Goal: Information Seeking & Learning: Check status

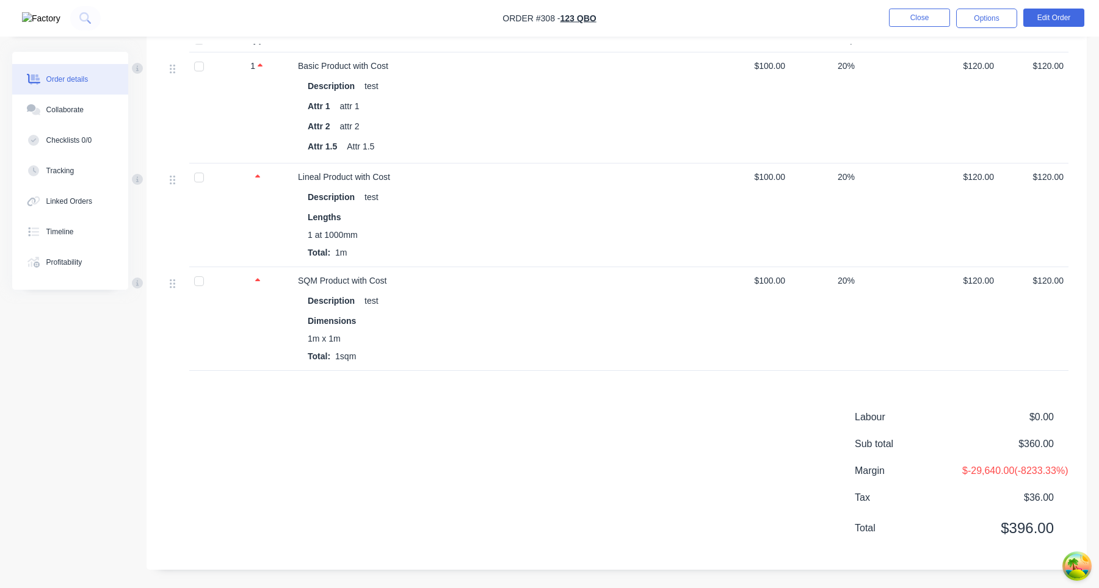
scroll to position [427, 0]
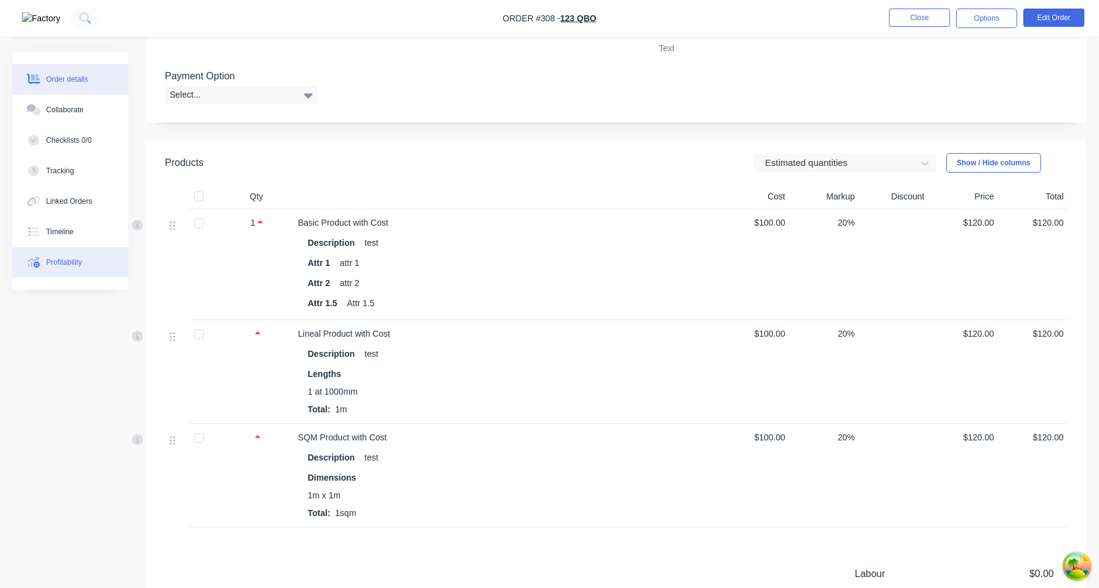
click at [82, 263] on div "Profitability" at bounding box center [64, 262] width 36 height 11
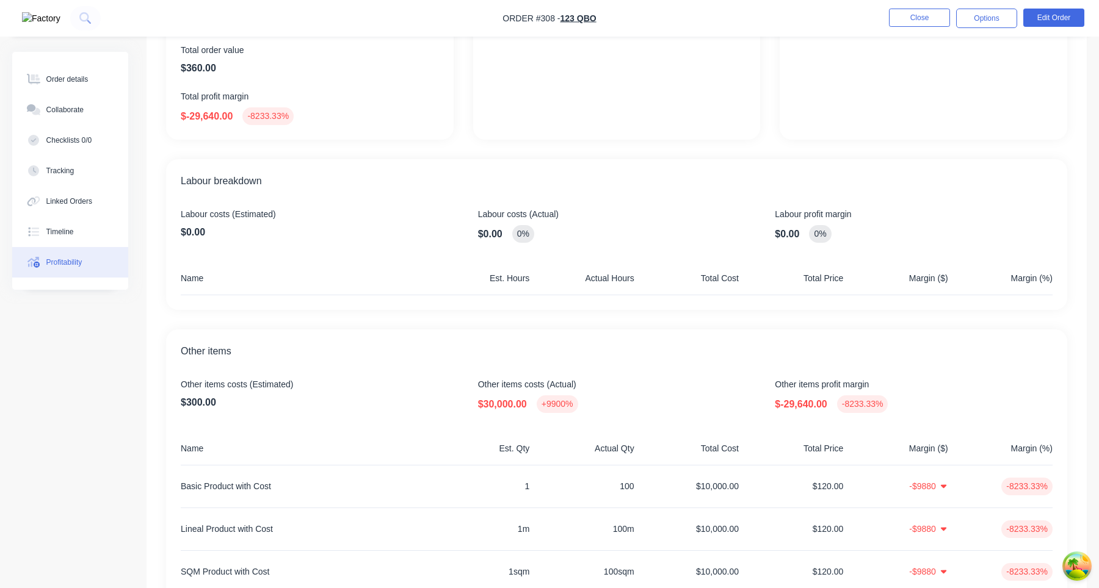
scroll to position [197, 0]
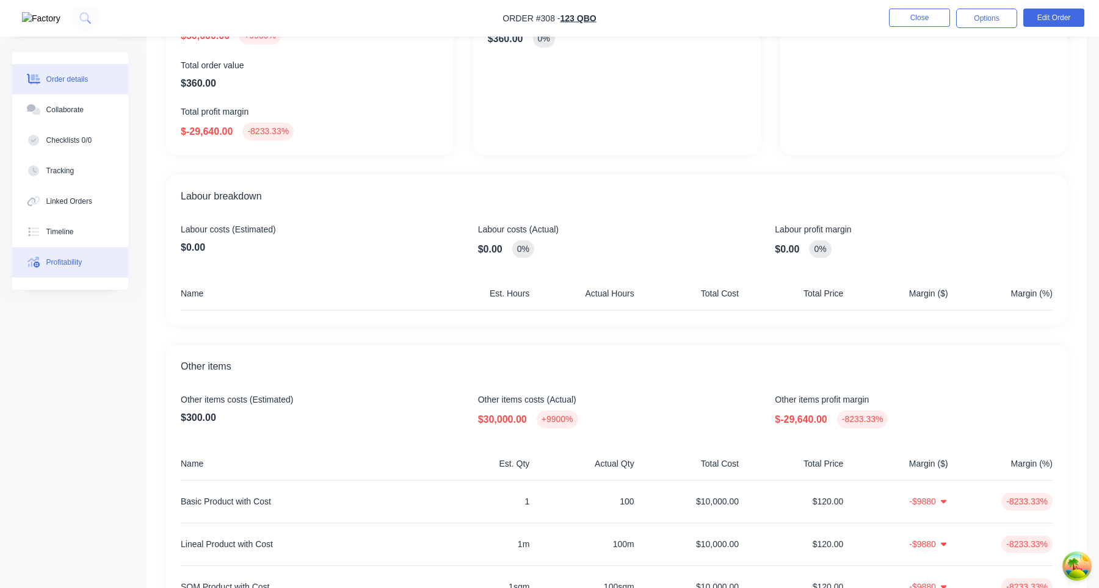
click at [78, 84] on div "Order details" at bounding box center [67, 79] width 42 height 11
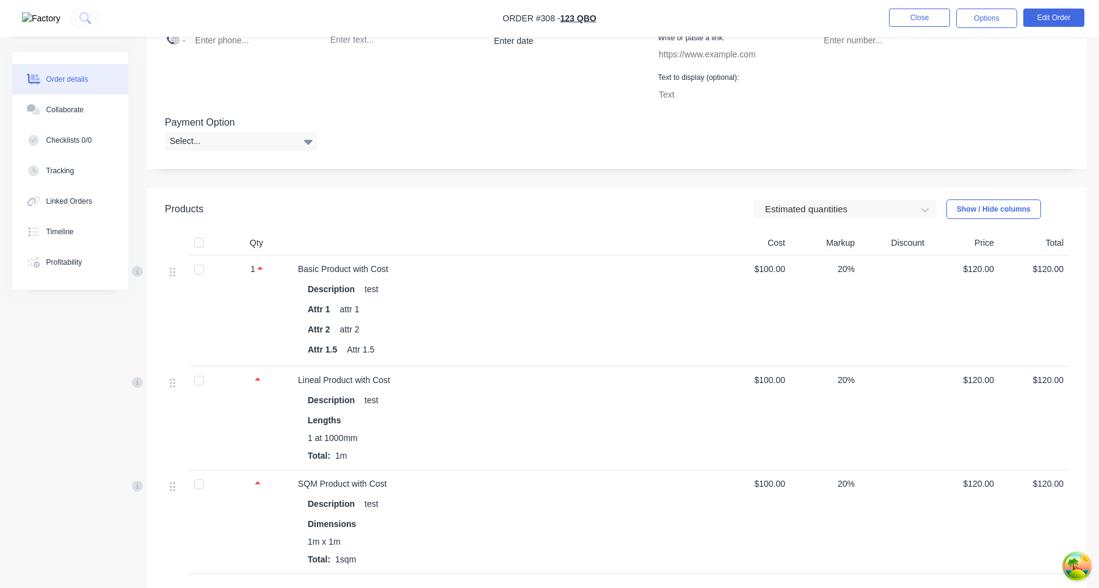
scroll to position [407, 0]
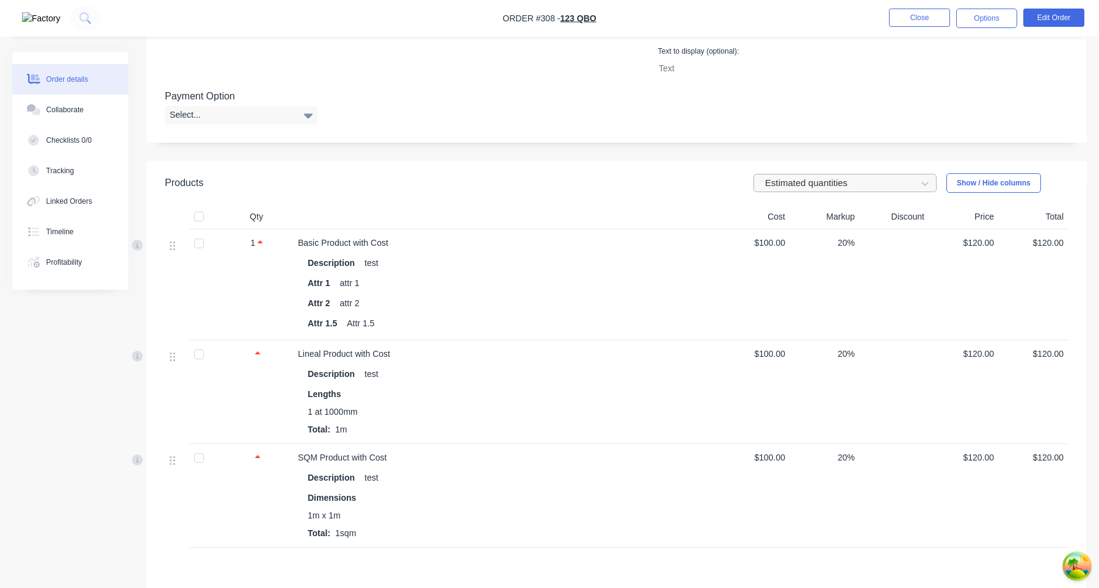
click at [839, 182] on div at bounding box center [837, 183] width 147 height 15
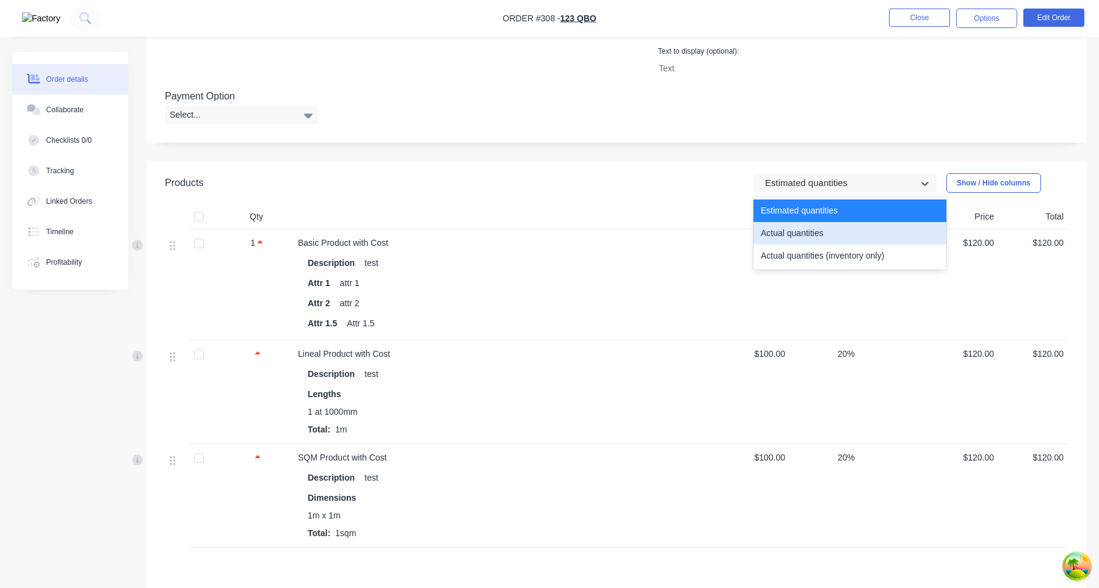
click at [830, 243] on div "Actual quantities" at bounding box center [849, 233] width 193 height 23
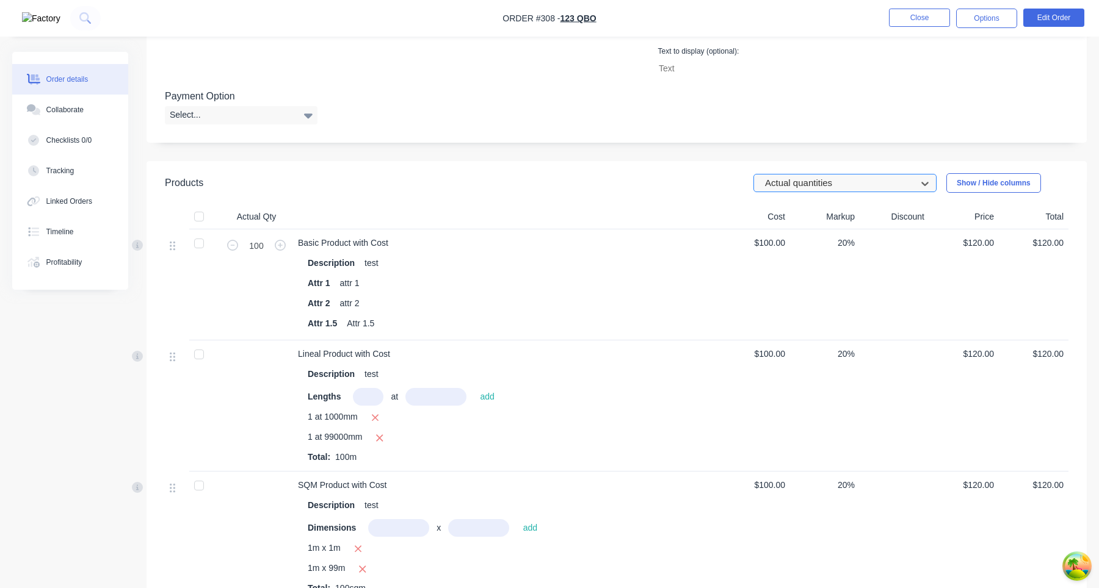
click at [807, 183] on div at bounding box center [837, 183] width 147 height 15
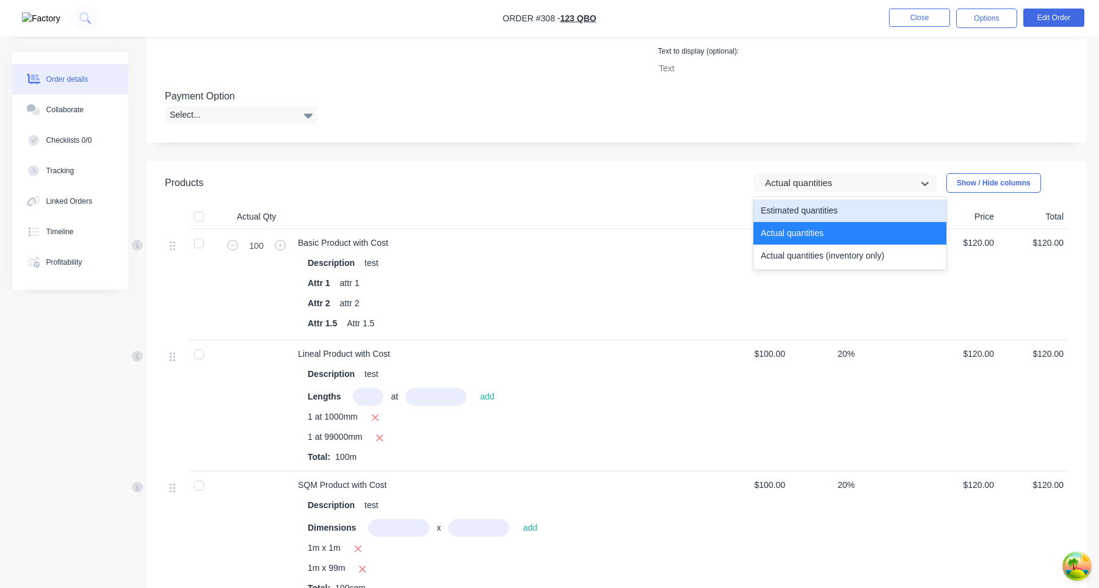
click at [809, 209] on div "Estimated quantities" at bounding box center [849, 211] width 193 height 23
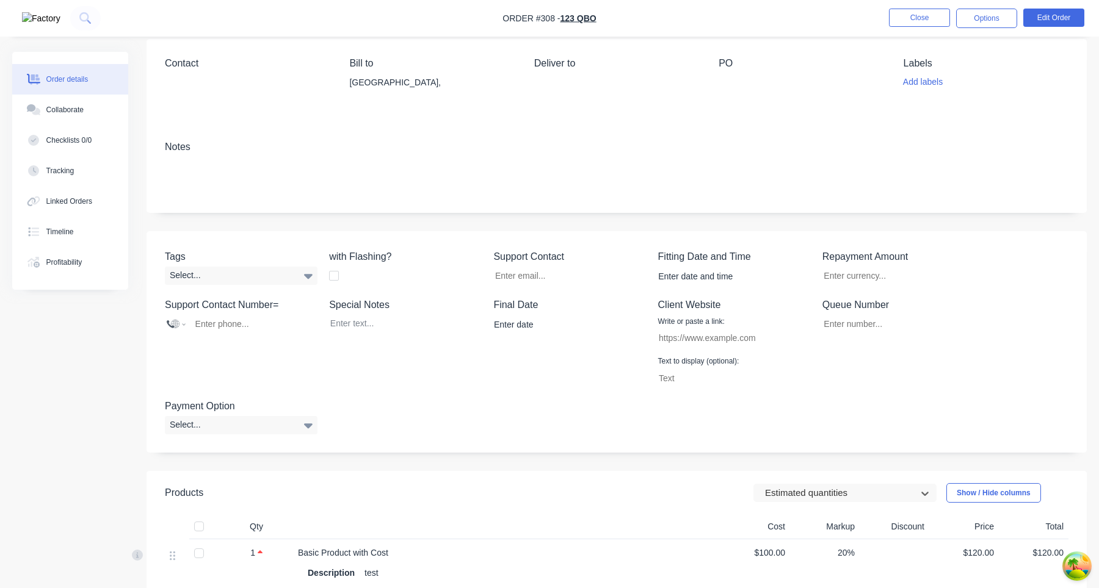
scroll to position [0, 0]
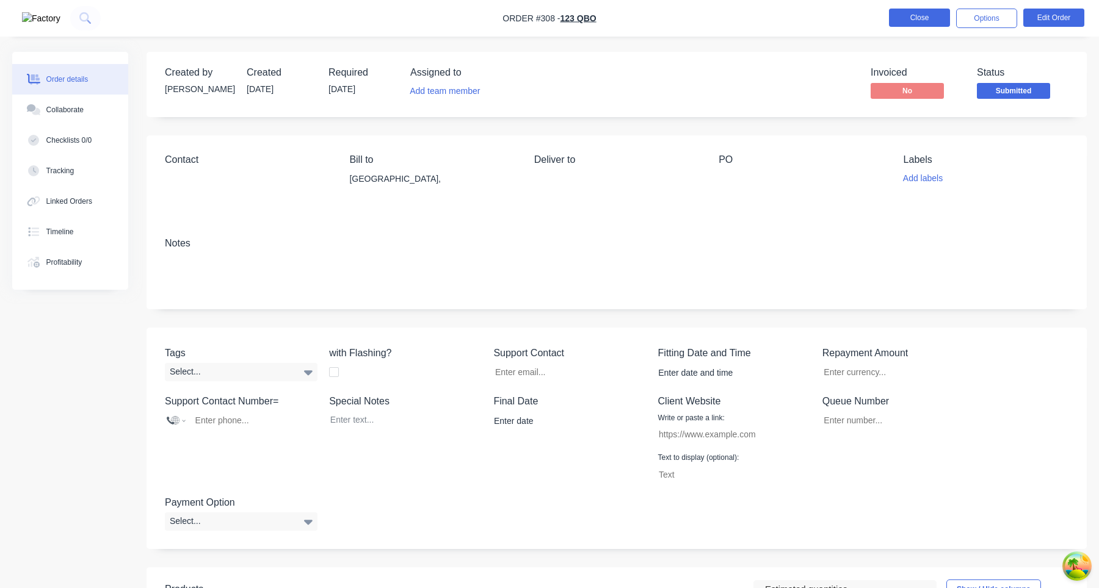
click at [925, 19] on button "Close" at bounding box center [919, 18] width 61 height 18
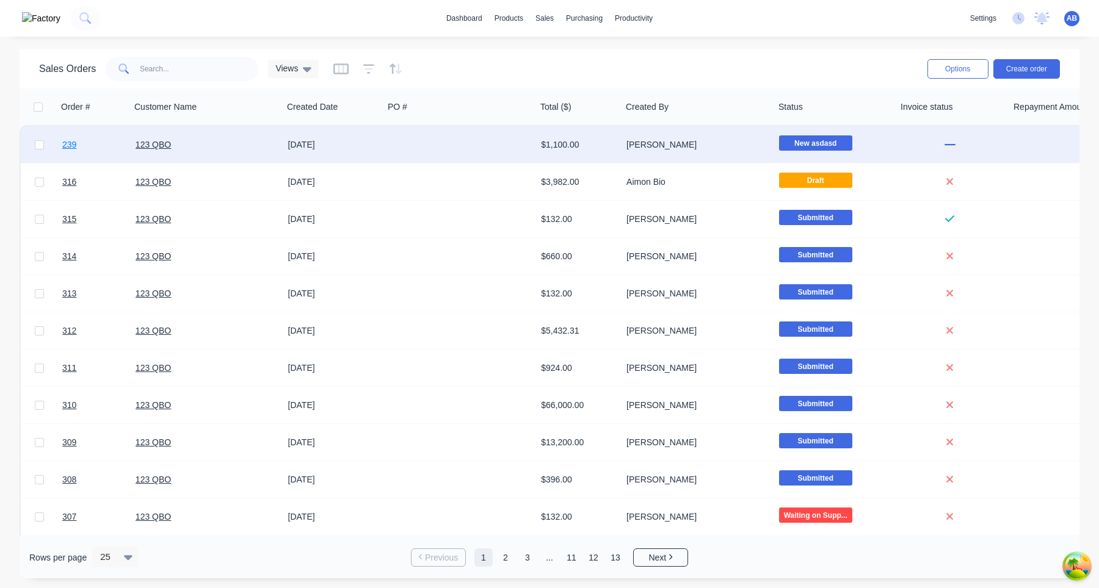
click at [68, 143] on span "239" at bounding box center [69, 145] width 14 height 12
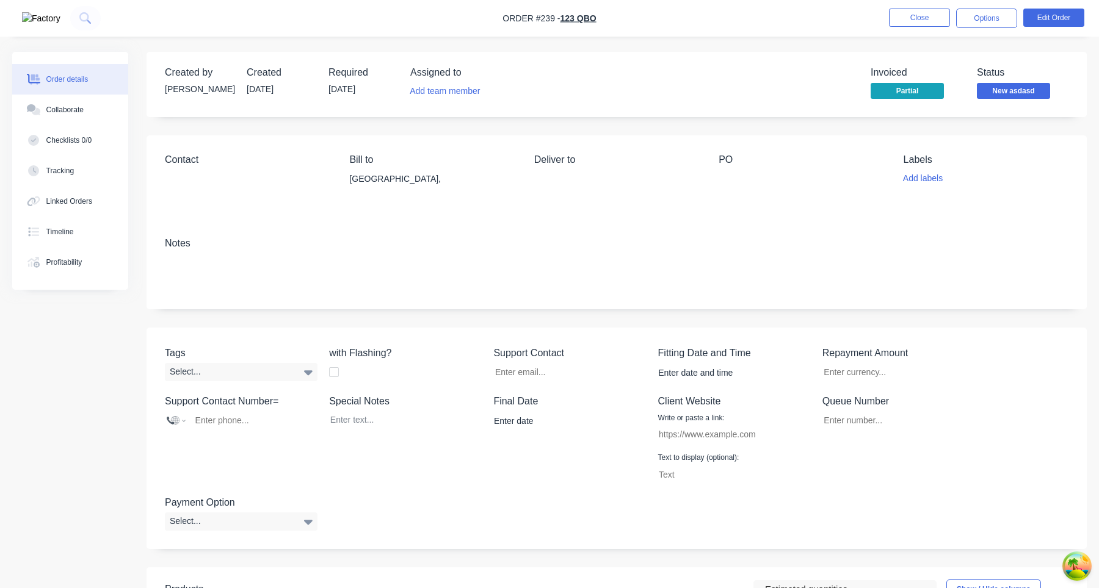
scroll to position [297, 0]
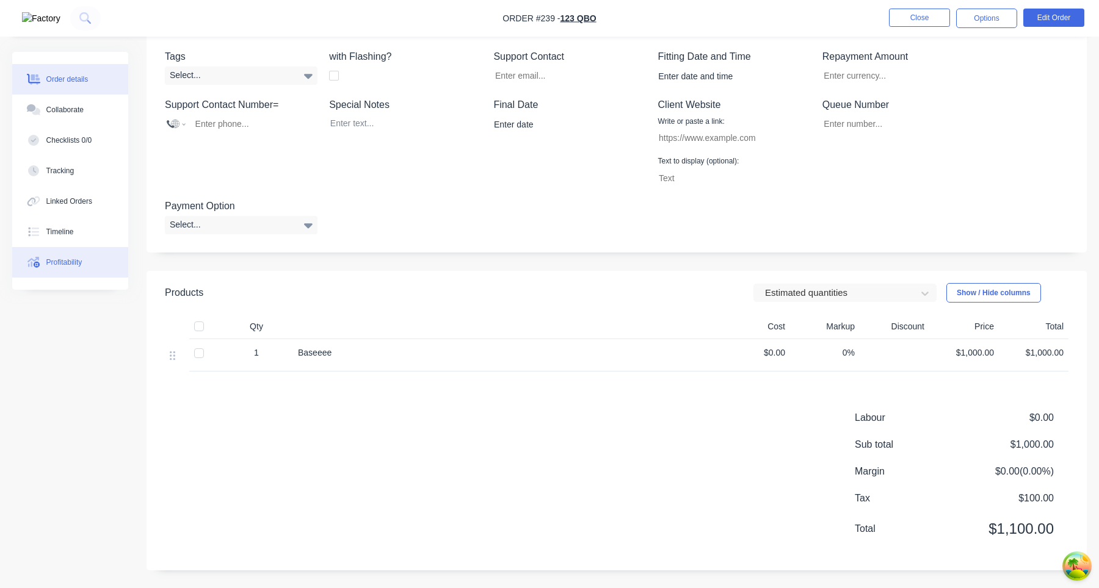
click at [70, 266] on div "Profitability" at bounding box center [64, 262] width 36 height 11
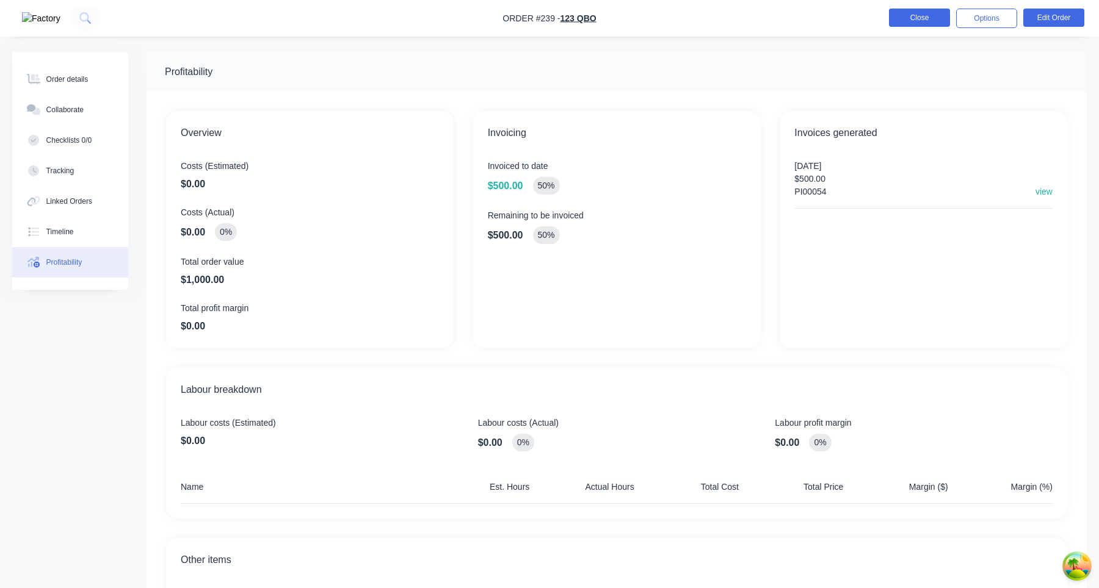
click at [922, 15] on button "Close" at bounding box center [919, 18] width 61 height 18
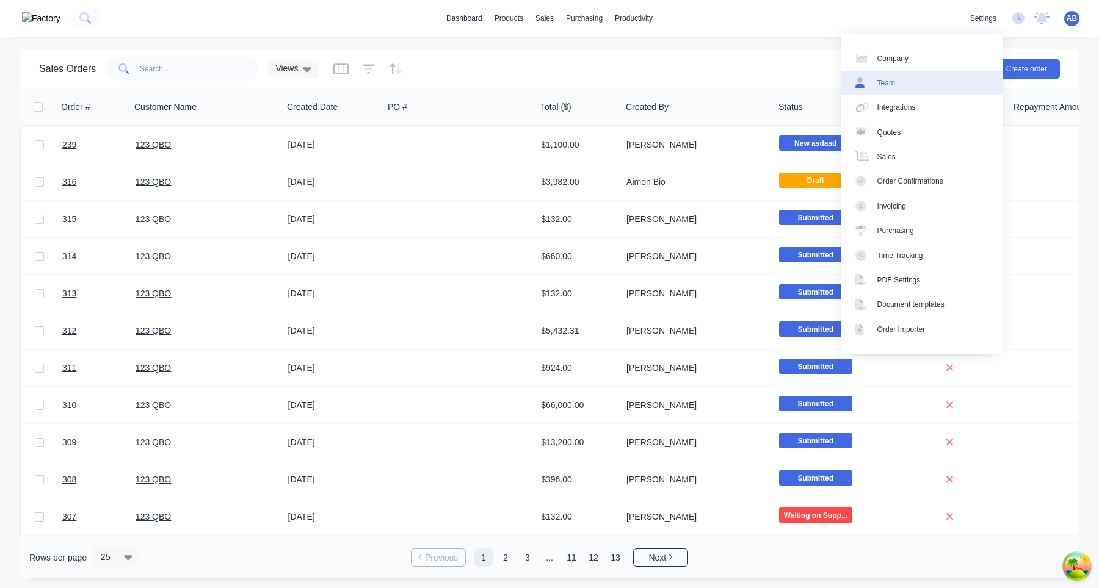
click at [942, 78] on link "Team" at bounding box center [922, 83] width 162 height 24
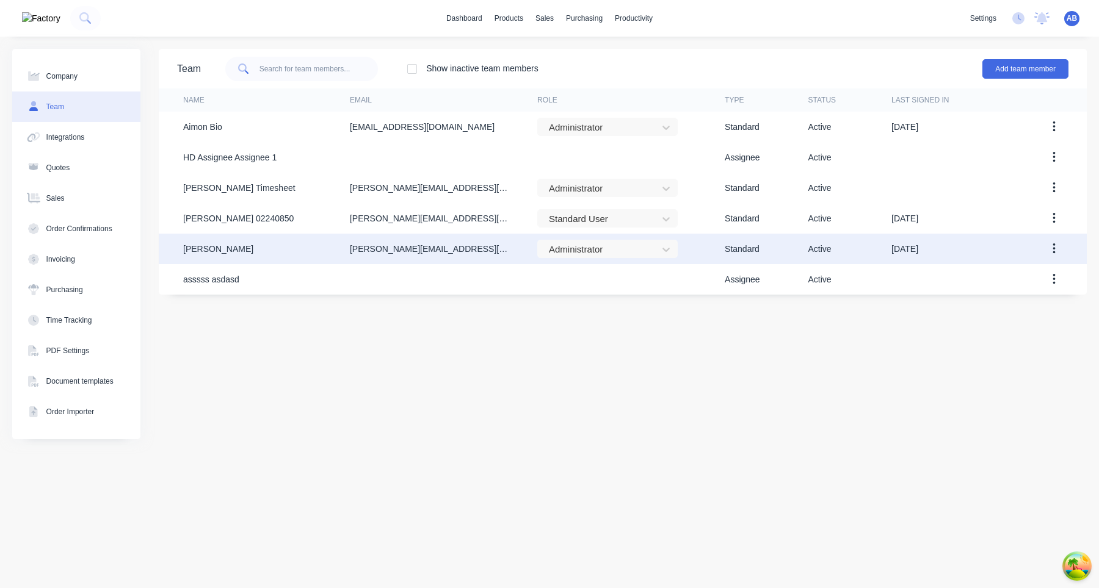
click at [1051, 244] on button "button" at bounding box center [1054, 249] width 29 height 22
click at [1032, 283] on div "Edit" at bounding box center [1010, 281] width 94 height 18
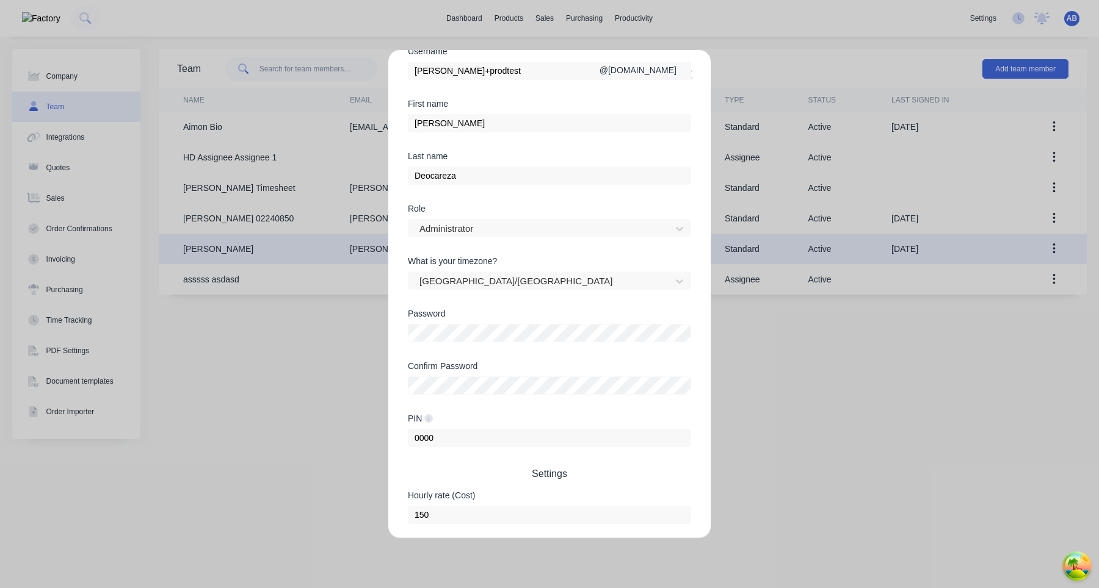
scroll to position [149, 0]
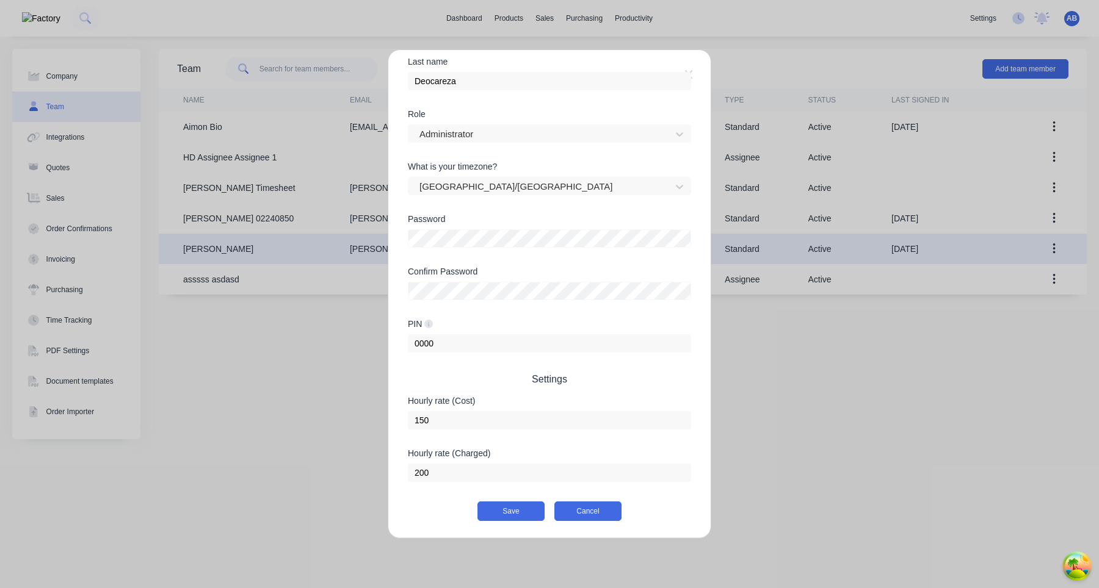
click at [591, 511] on button "Cancel" at bounding box center [587, 512] width 67 height 20
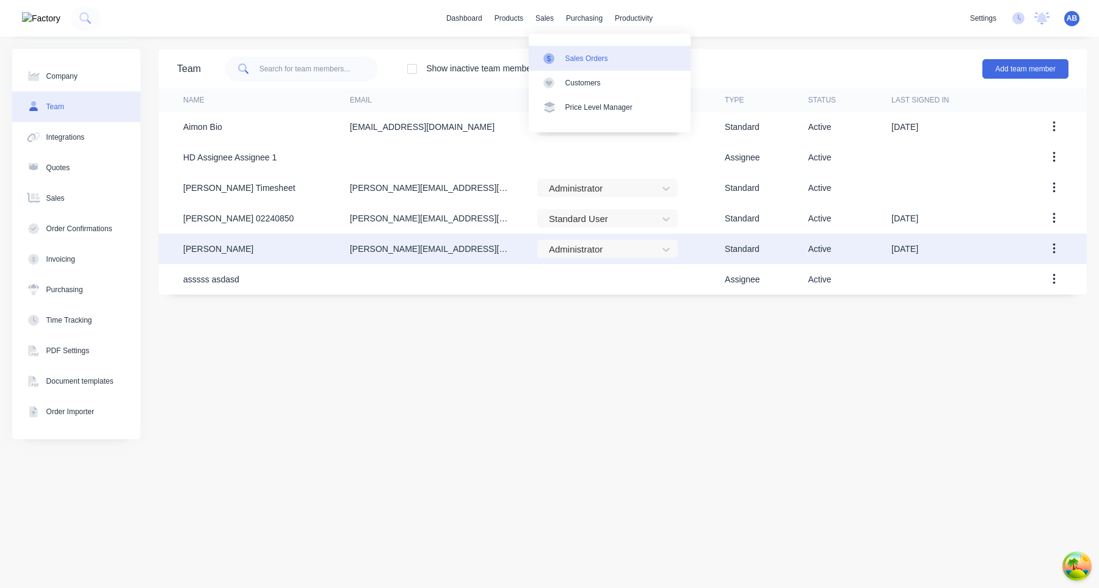
click at [563, 59] on link "Sales Orders" at bounding box center [610, 58] width 162 height 24
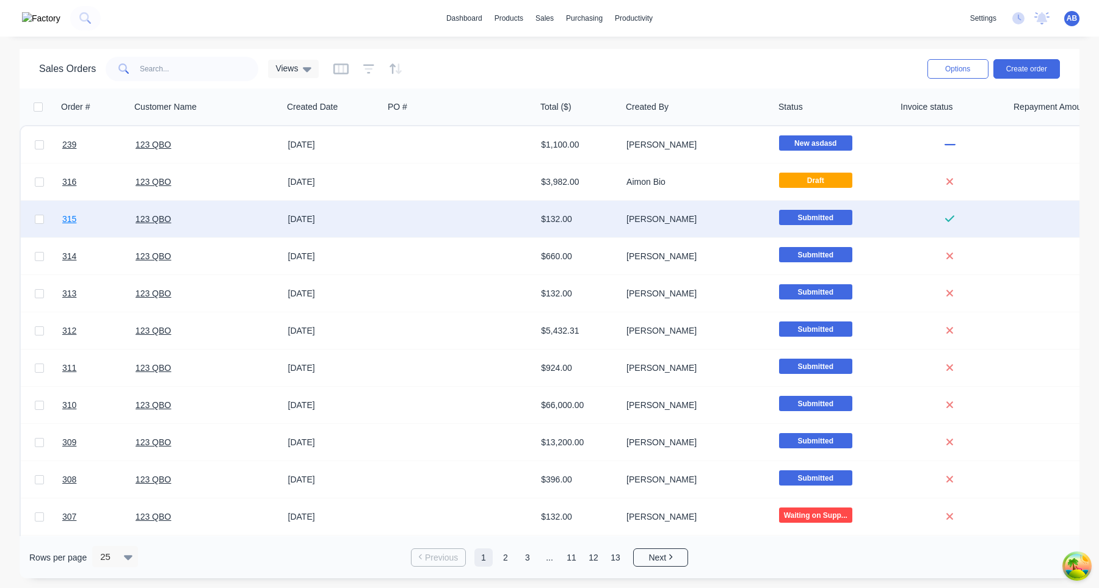
click at [66, 212] on link "315" at bounding box center [98, 219] width 73 height 37
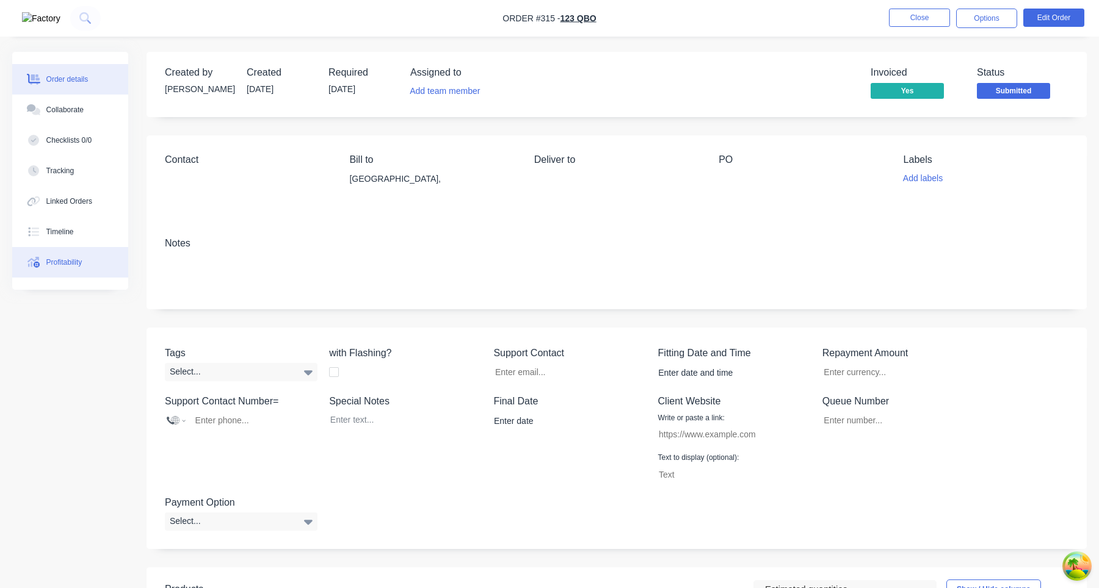
click at [102, 266] on button "Profitability" at bounding box center [70, 262] width 116 height 31
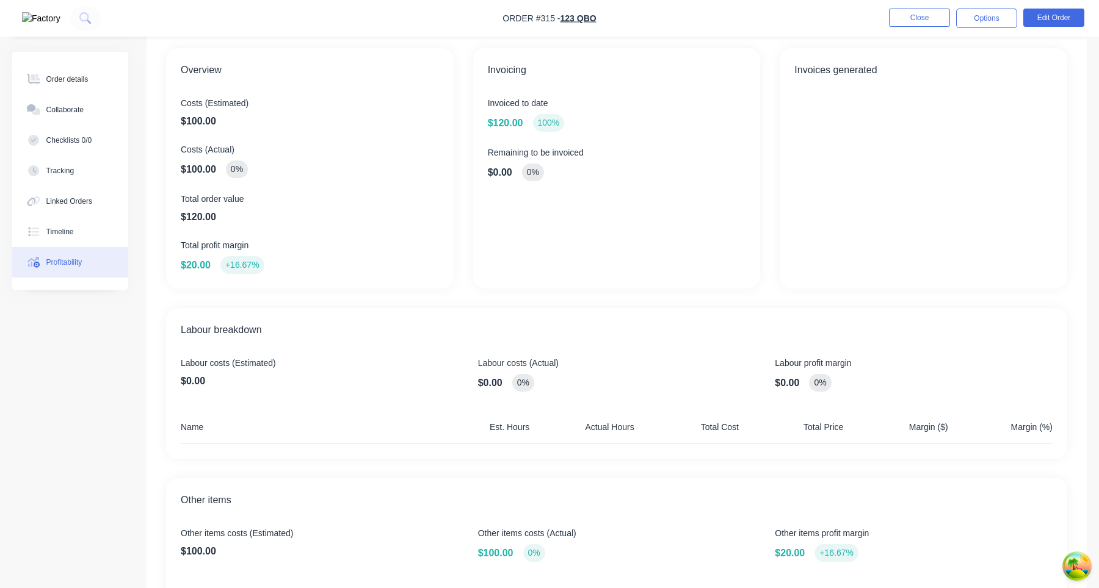
scroll to position [40, 0]
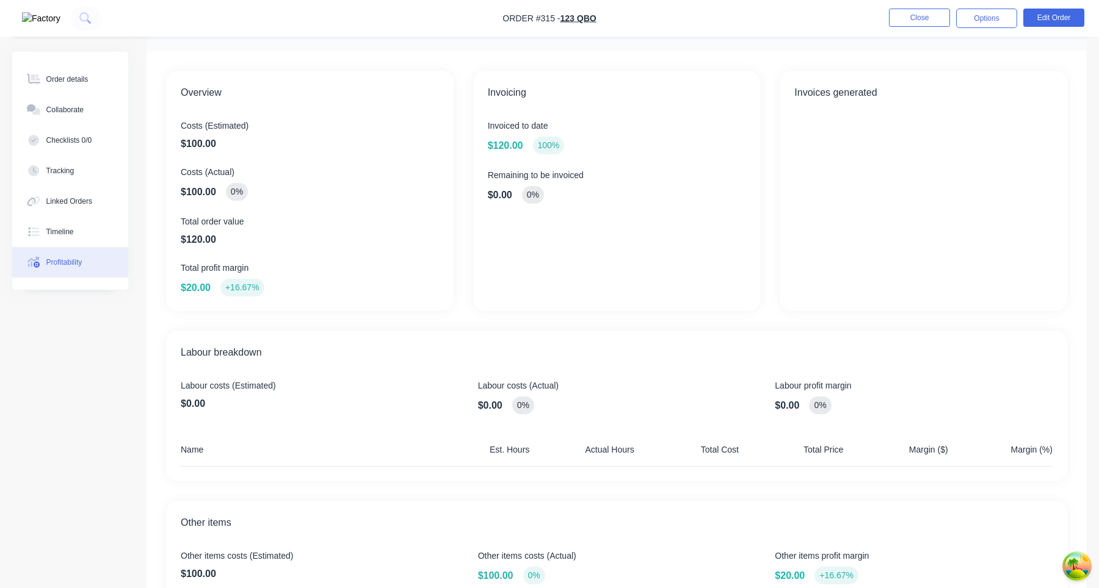
click at [920, 7] on nav "Order #315 - 123 QBO Close Options Edit Order" at bounding box center [549, 18] width 1099 height 37
click at [927, 24] on button "Close" at bounding box center [919, 18] width 61 height 18
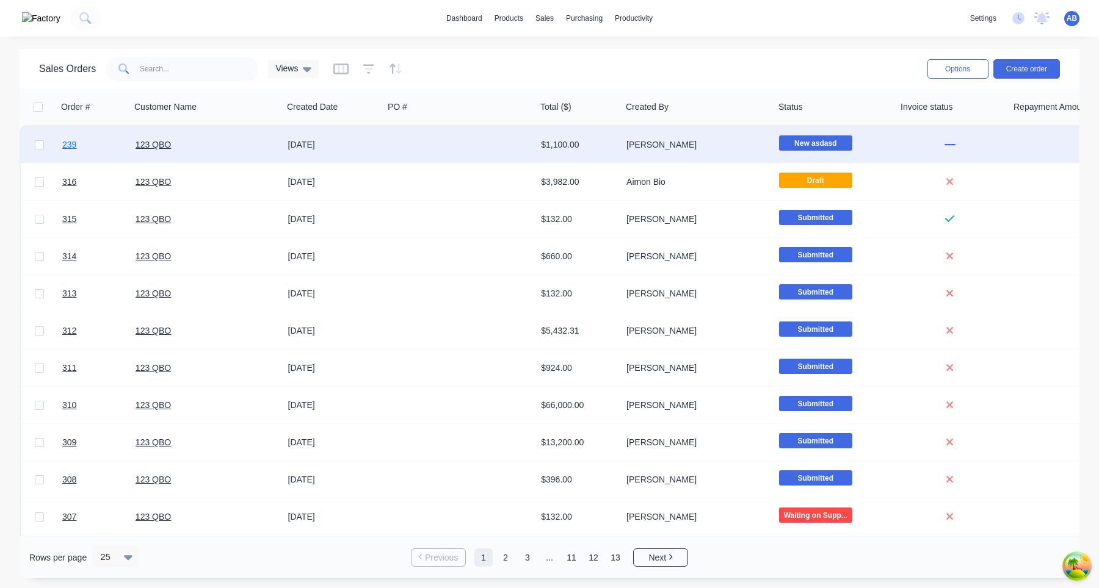
click at [70, 144] on span "239" at bounding box center [69, 145] width 14 height 12
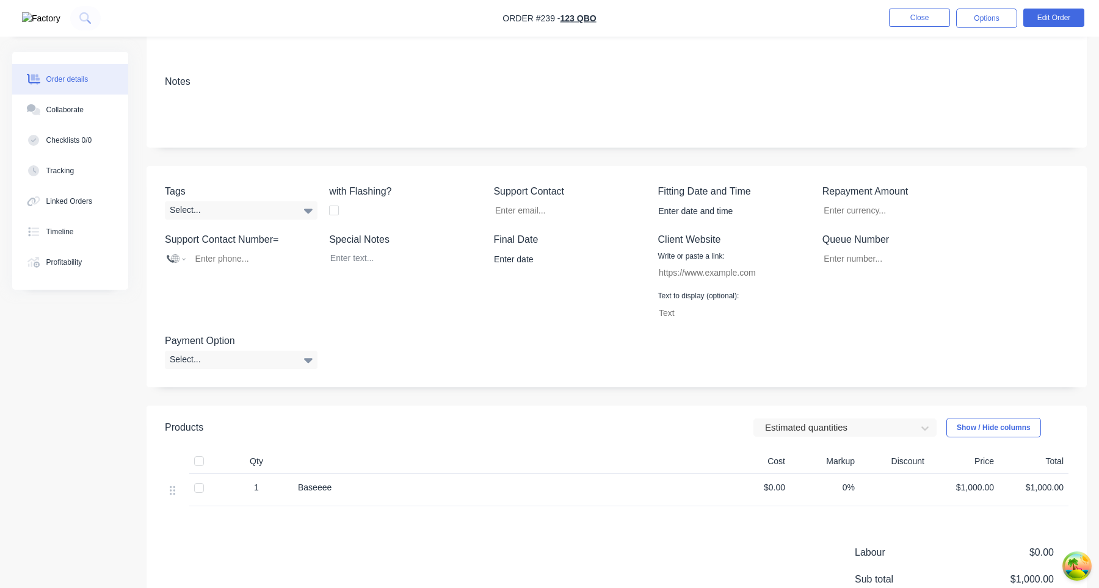
scroll to position [297, 0]
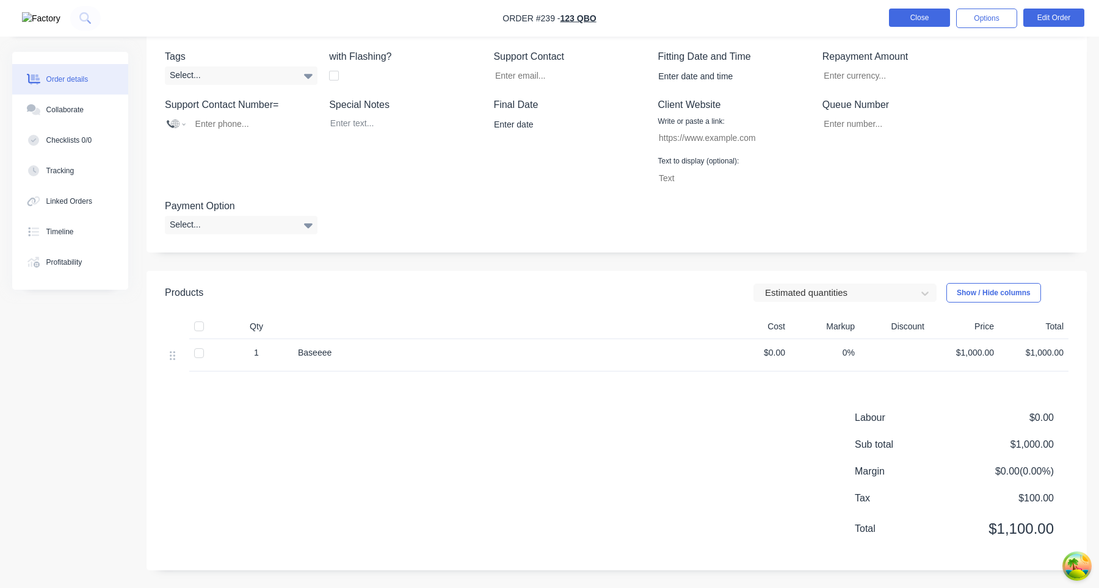
click at [922, 24] on button "Close" at bounding box center [919, 18] width 61 height 18
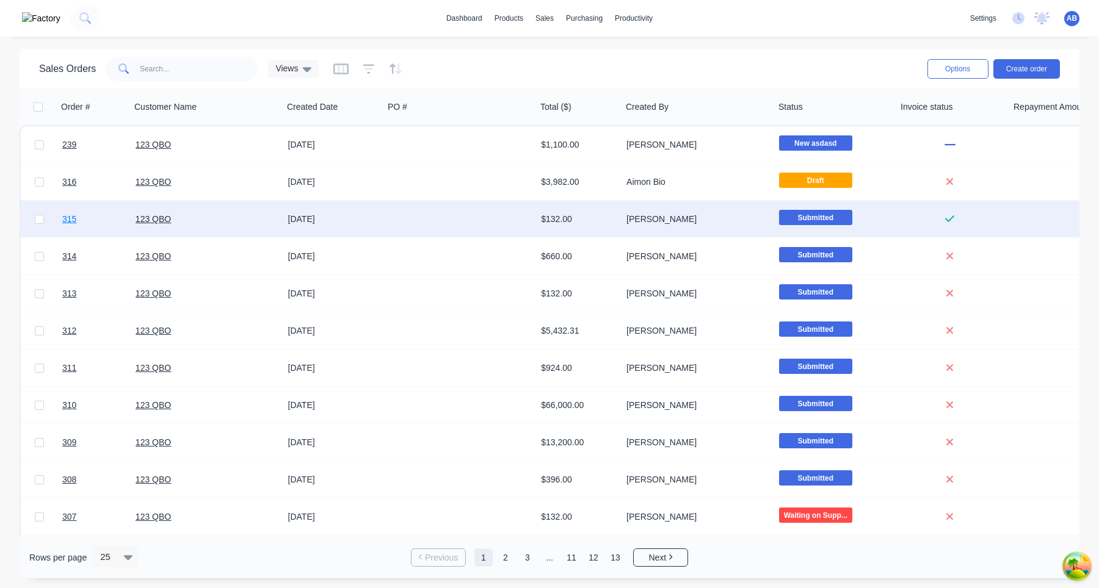
click at [73, 227] on link "315" at bounding box center [98, 219] width 73 height 37
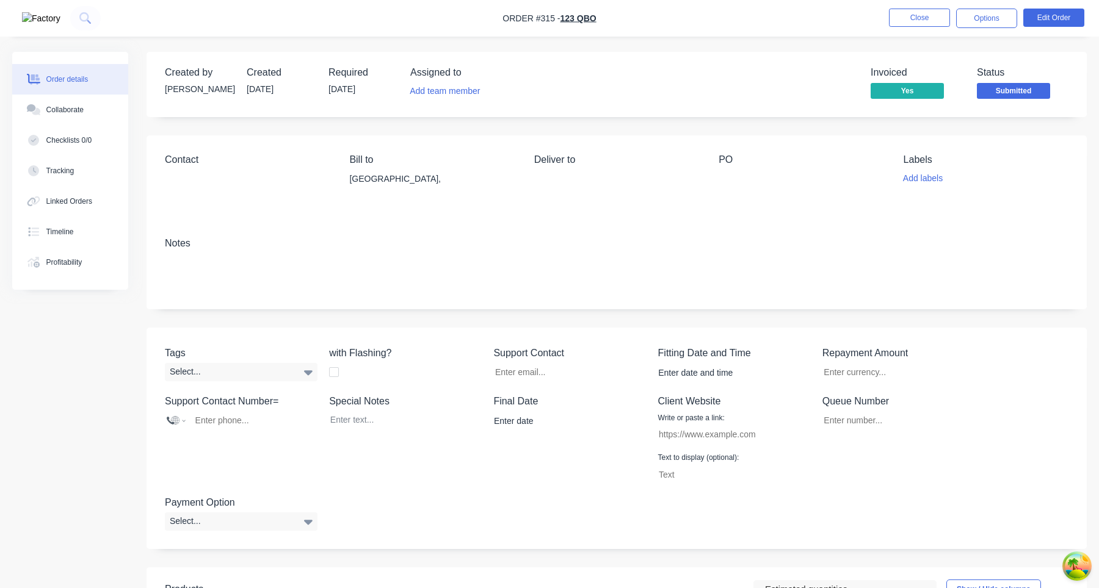
scroll to position [376, 0]
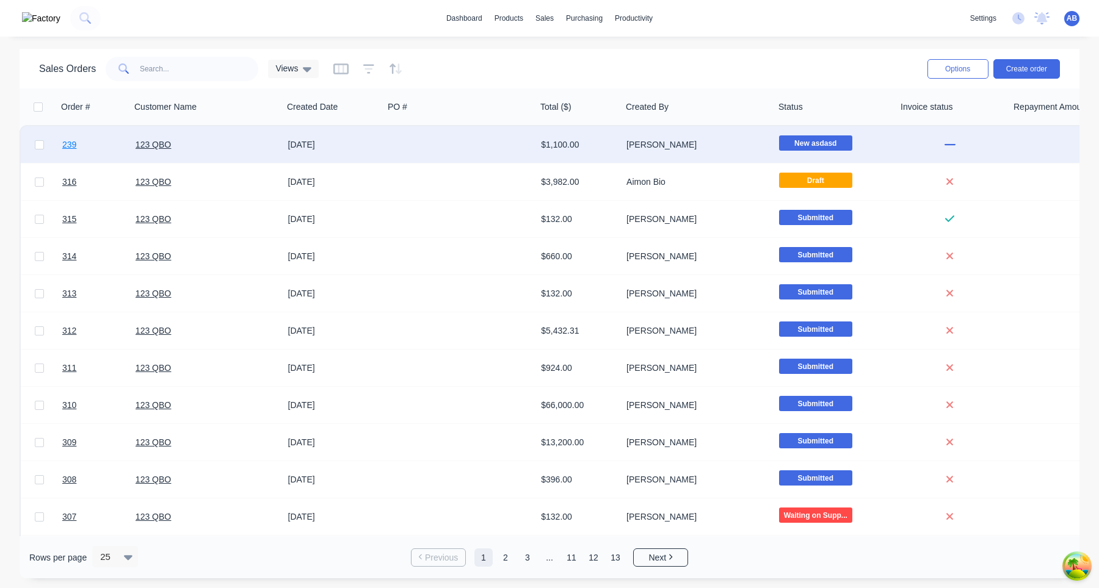
click at [73, 145] on span "239" at bounding box center [69, 145] width 14 height 12
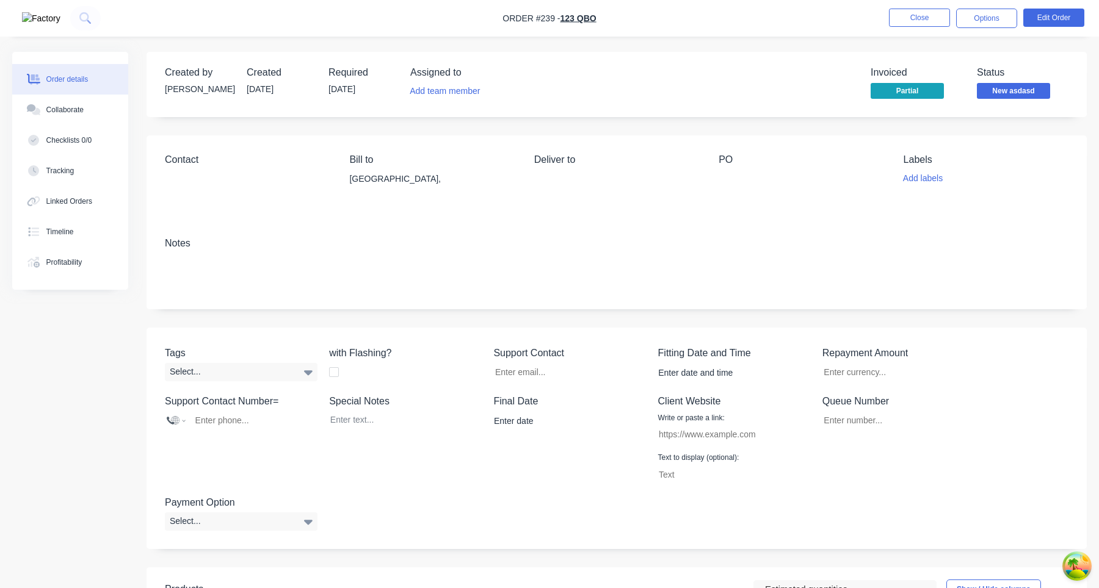
scroll to position [297, 0]
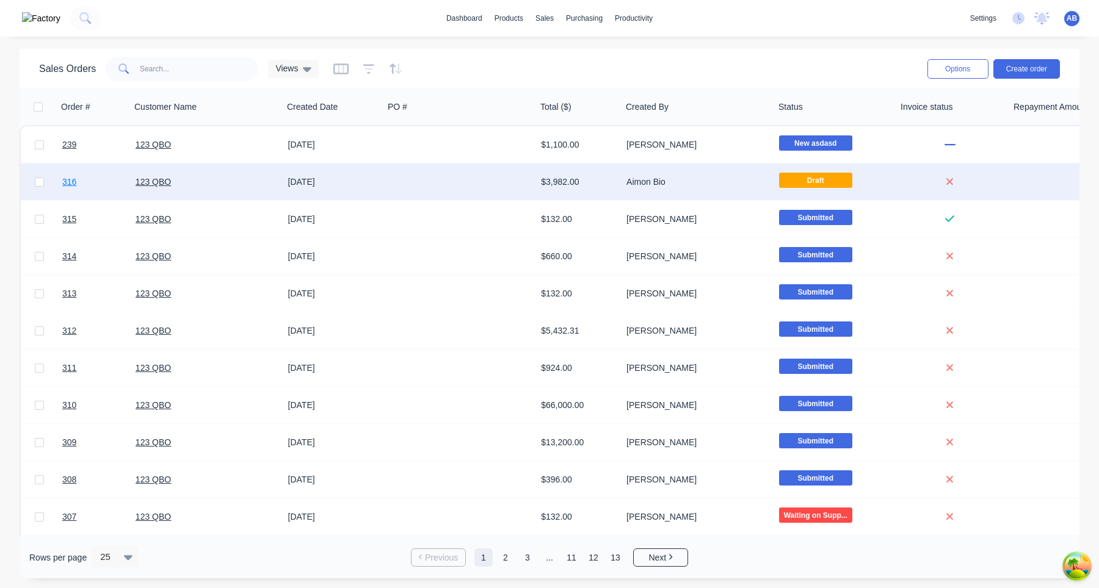
click at [74, 183] on span "316" at bounding box center [69, 182] width 14 height 12
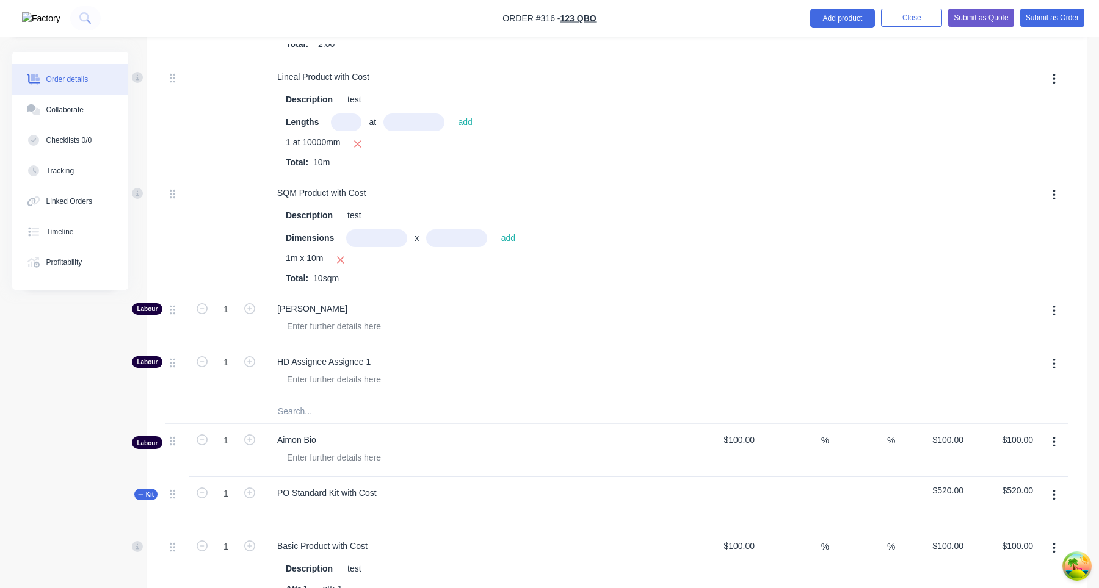
scroll to position [642, 0]
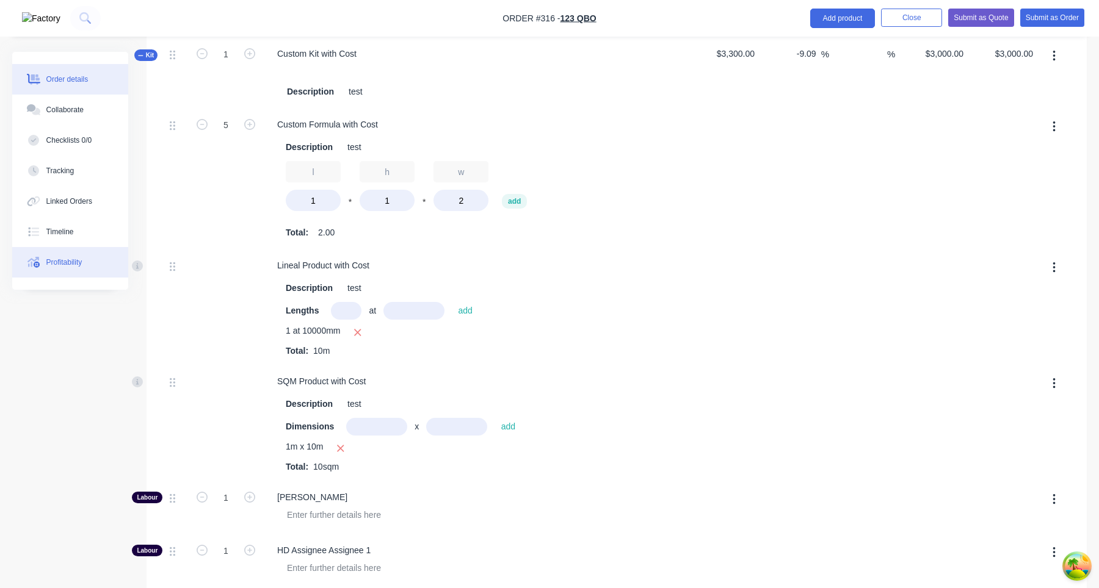
click at [96, 271] on button "Profitability" at bounding box center [70, 262] width 116 height 31
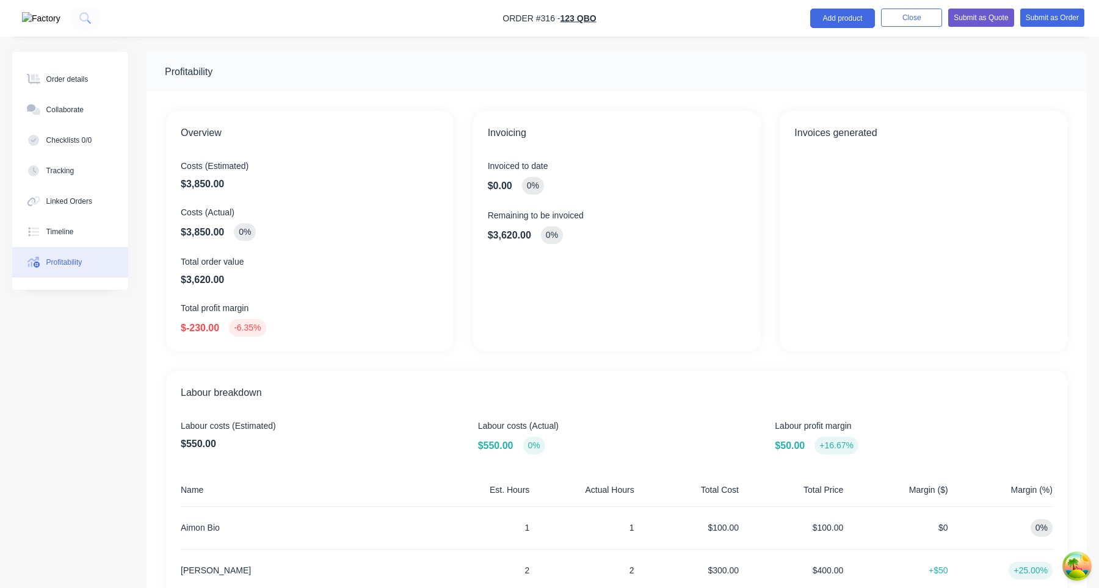
scroll to position [354, 0]
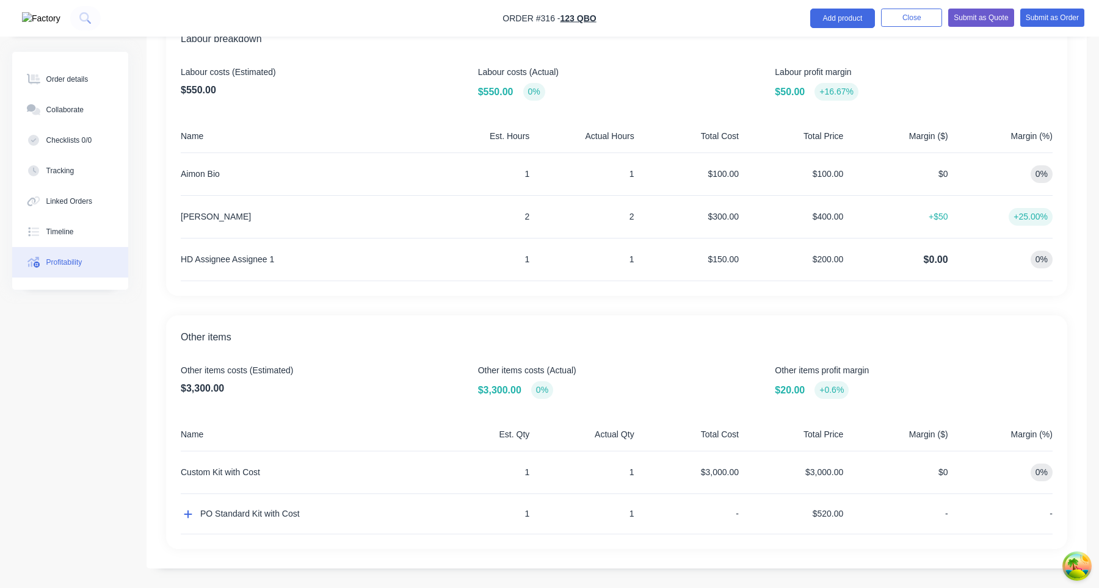
click at [934, 258] on span "$0.00" at bounding box center [936, 260] width 24 height 15
click at [948, 273] on div "HD Assignee Assignee 1 1 1 $150.00 $200.00 $0.00 0%" at bounding box center [617, 260] width 872 height 43
click at [829, 261] on div "$200.00" at bounding box center [794, 260] width 100 height 42
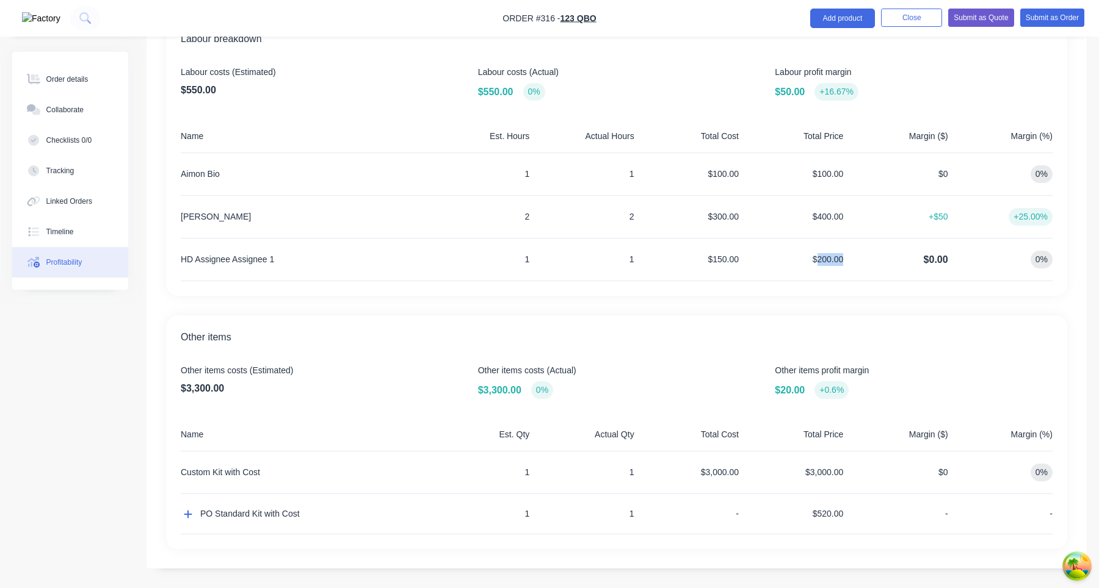
click at [829, 261] on div "$200.00" at bounding box center [794, 260] width 100 height 42
drag, startPoint x: 907, startPoint y: 284, endPoint x: 924, endPoint y: 267, distance: 24.6
click at [907, 284] on div "Labour breakdown Labour costs (Estimated) $550.00 Labour costs (Actual) $550.00…" at bounding box center [616, 156] width 901 height 279
click at [930, 262] on span "$0.00" at bounding box center [936, 260] width 24 height 15
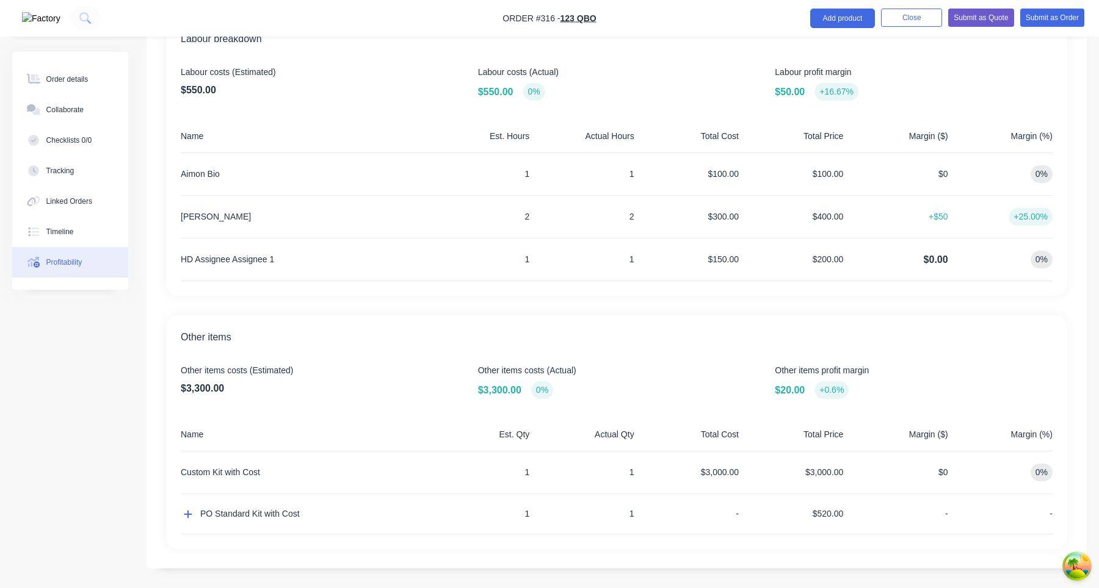
click at [919, 327] on div "Other items Other items costs (Estimated) $3,300.00 Other items costs (Actual) …" at bounding box center [616, 433] width 901 height 234
click at [182, 517] on button "button" at bounding box center [188, 514] width 15 height 15
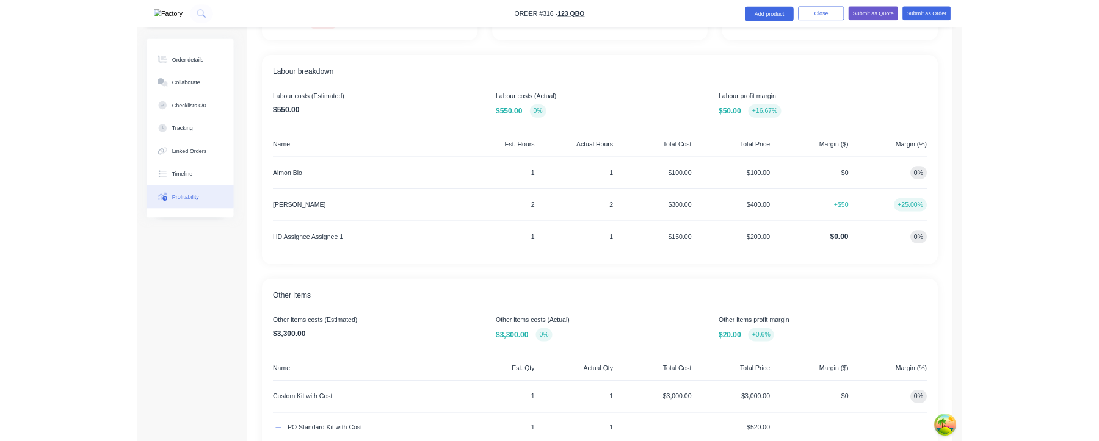
scroll to position [341, 0]
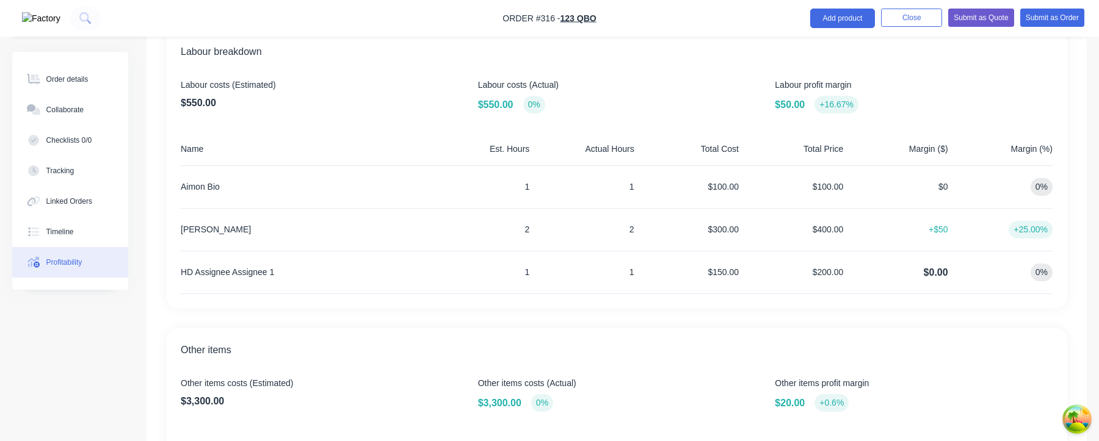
click at [1035, 298] on div "Labour breakdown Labour costs (Estimated) $550.00 Labour costs (Actual) $550.00…" at bounding box center [616, 169] width 901 height 279
click at [973, 297] on div "Labour breakdown Labour costs (Estimated) $550.00 Labour costs (Actual) $550.00…" at bounding box center [616, 169] width 901 height 279
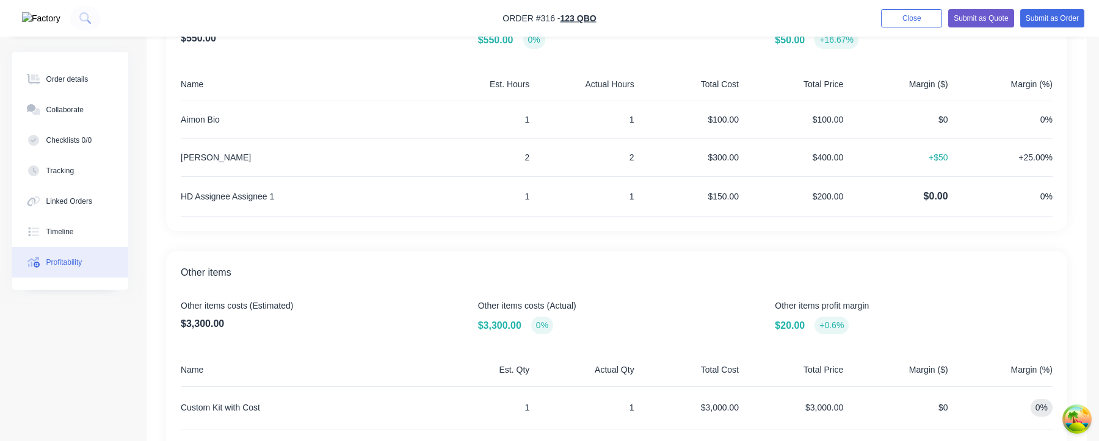
scroll to position [400, 0]
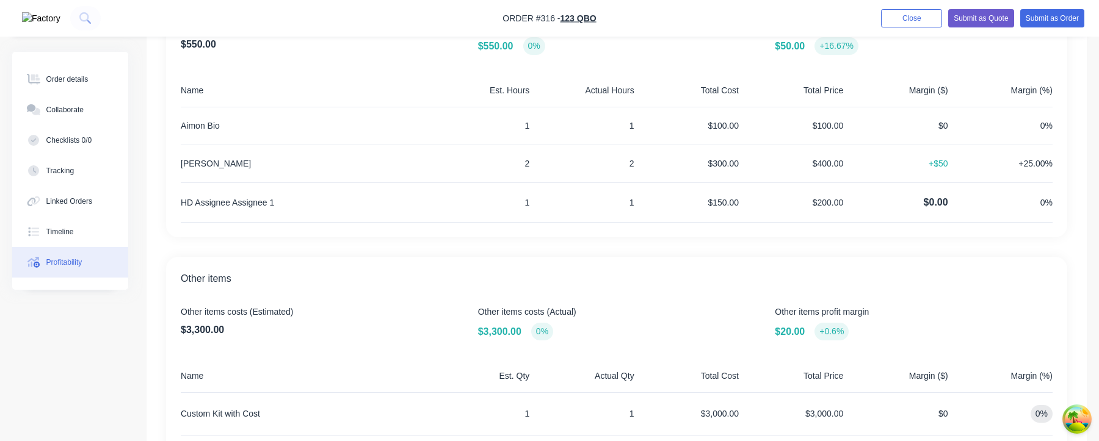
click at [939, 202] on span "$0.00" at bounding box center [936, 202] width 24 height 15
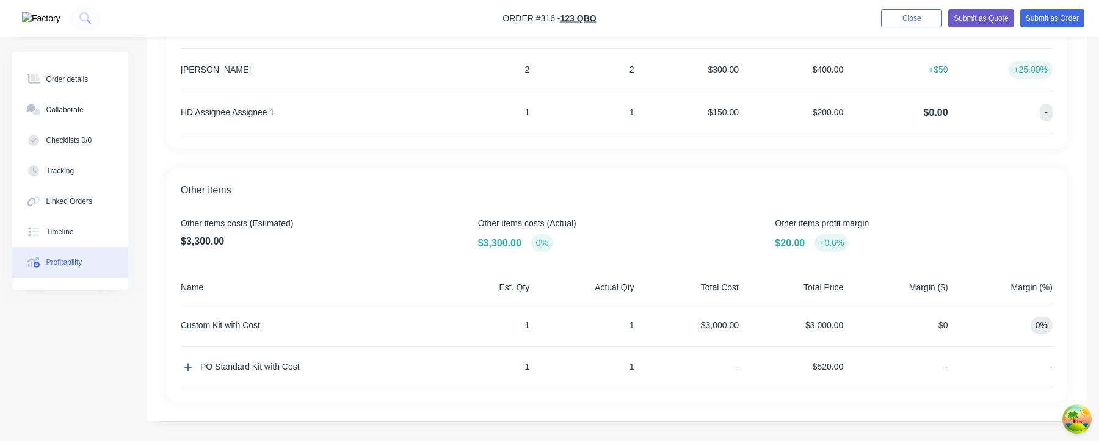
scroll to position [328, 0]
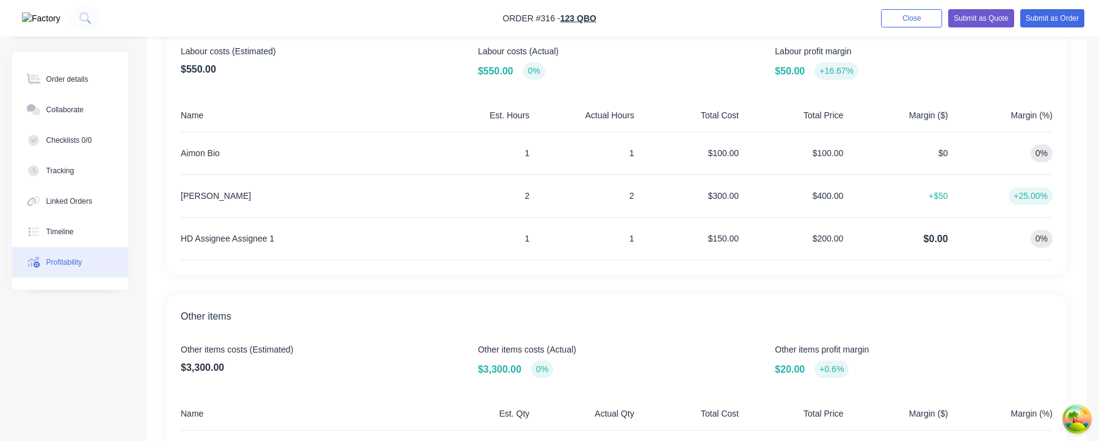
scroll to position [391, 0]
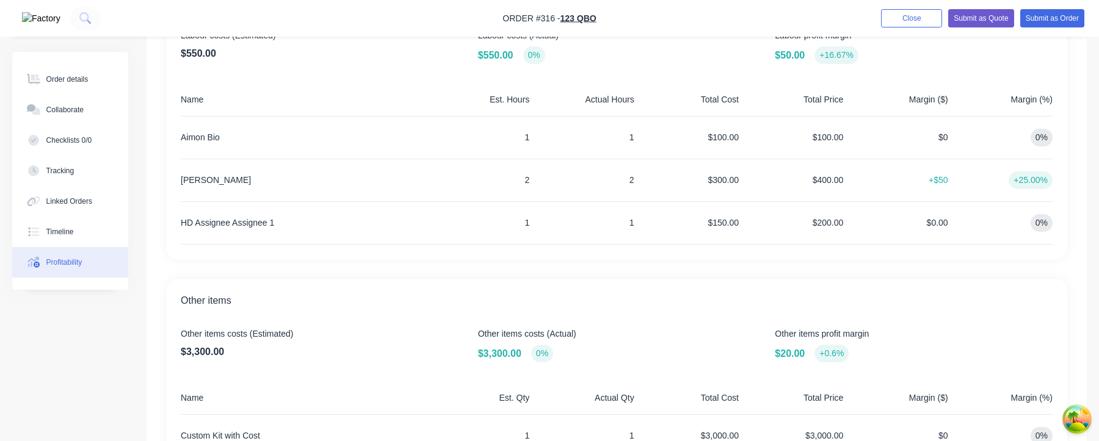
click at [944, 325] on div "Other items Other items costs (Estimated) $3,300.00 Other items costs (Actual) …" at bounding box center [616, 396] width 901 height 234
click at [978, 296] on span "Other items" at bounding box center [617, 301] width 872 height 15
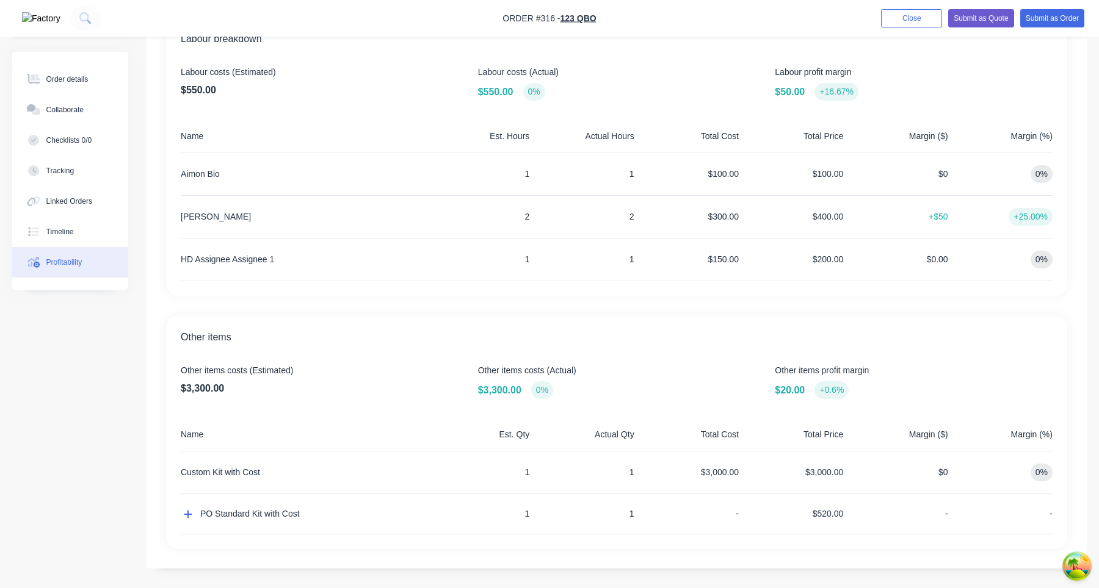
scroll to position [352, 0]
click at [187, 441] on button "button" at bounding box center [188, 516] width 15 height 15
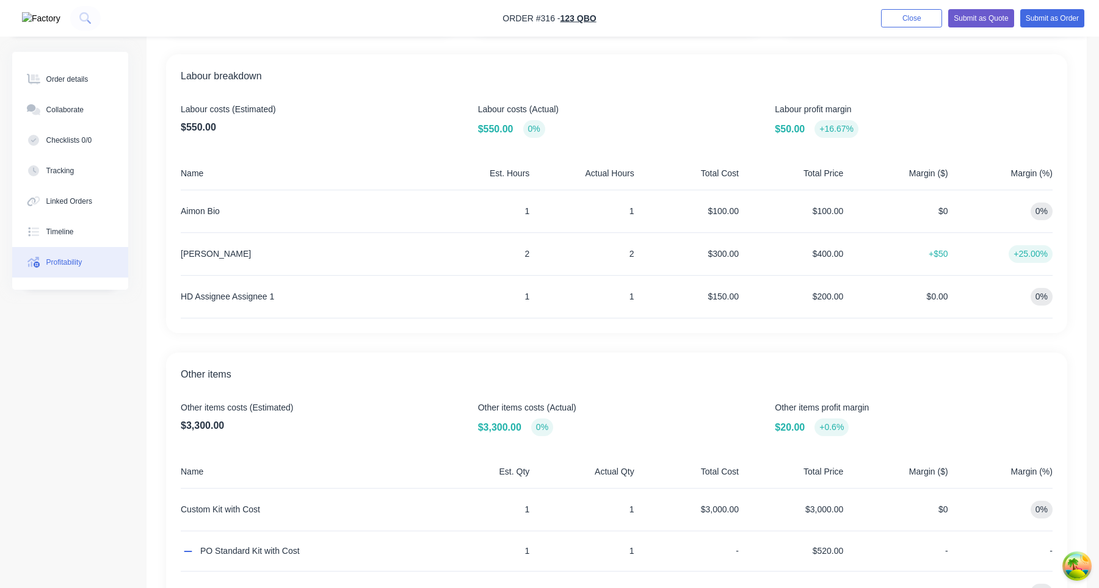
scroll to position [413, 0]
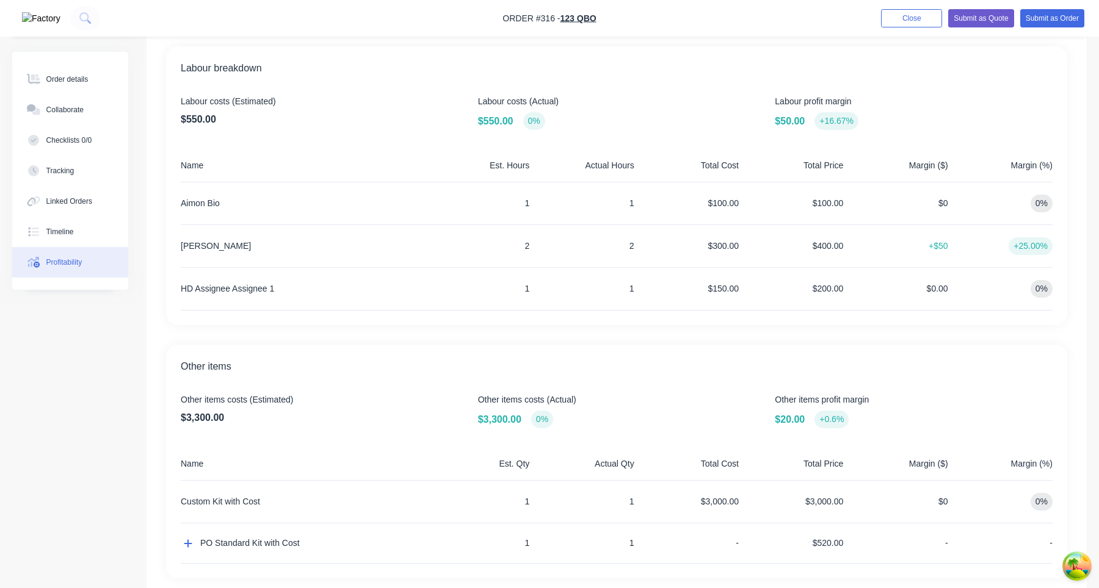
scroll to position [354, 0]
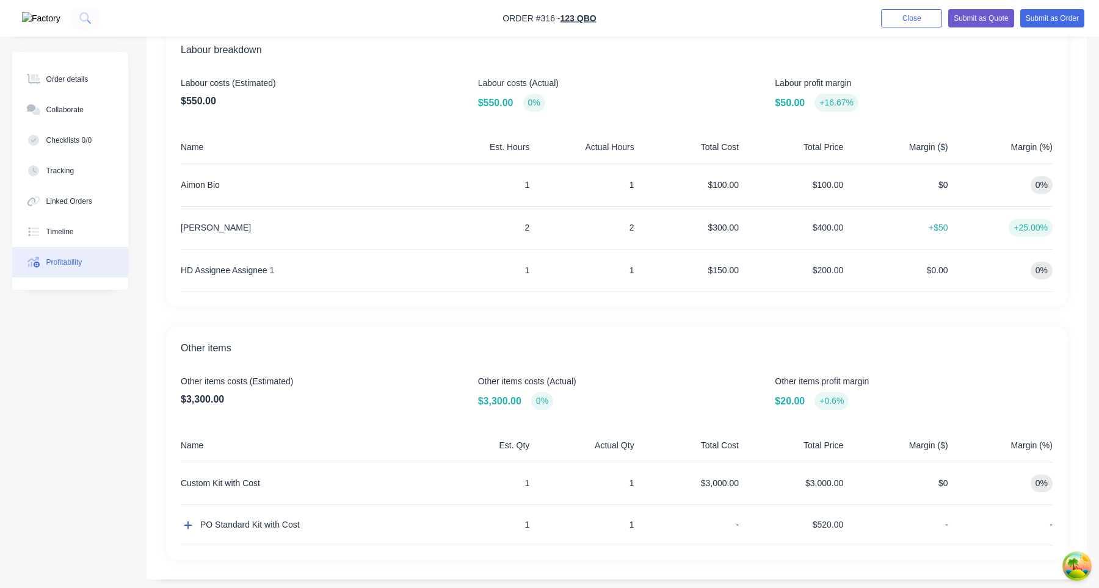
scroll to position [354, 0]
